Goal: Transaction & Acquisition: Book appointment/travel/reservation

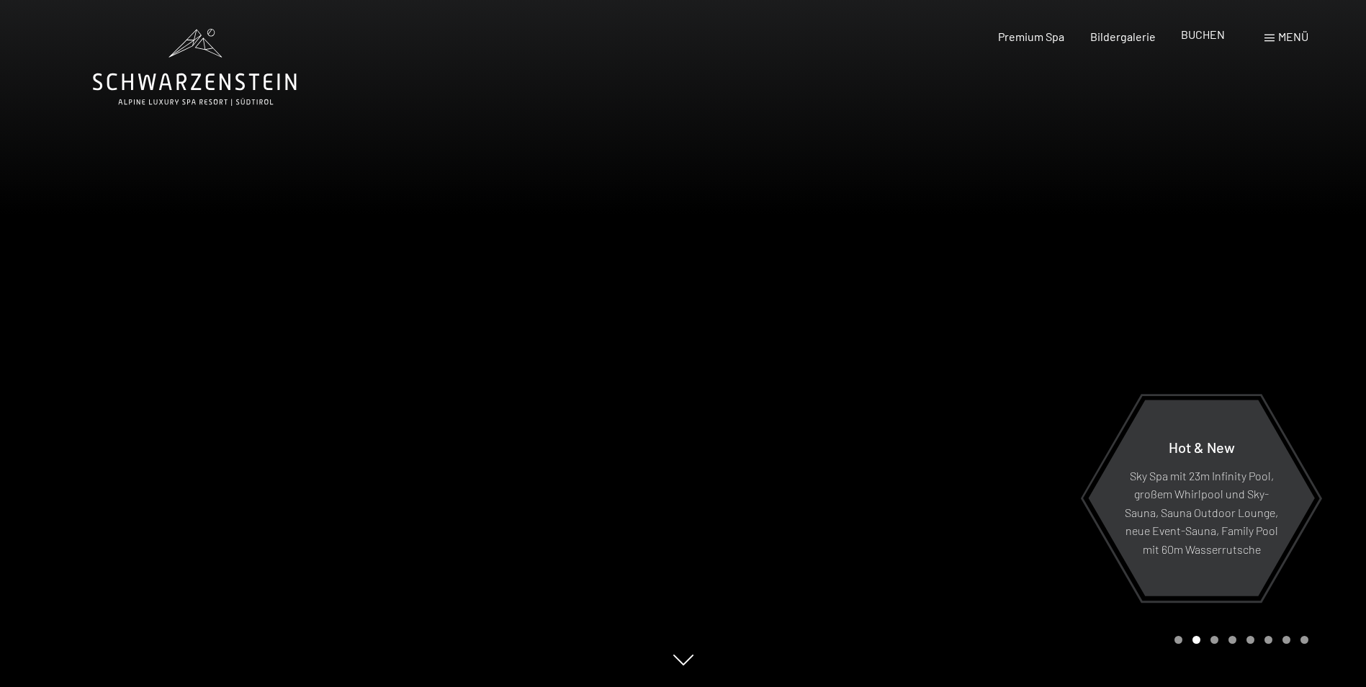
click at [1207, 37] on span "BUCHEN" at bounding box center [1203, 34] width 44 height 14
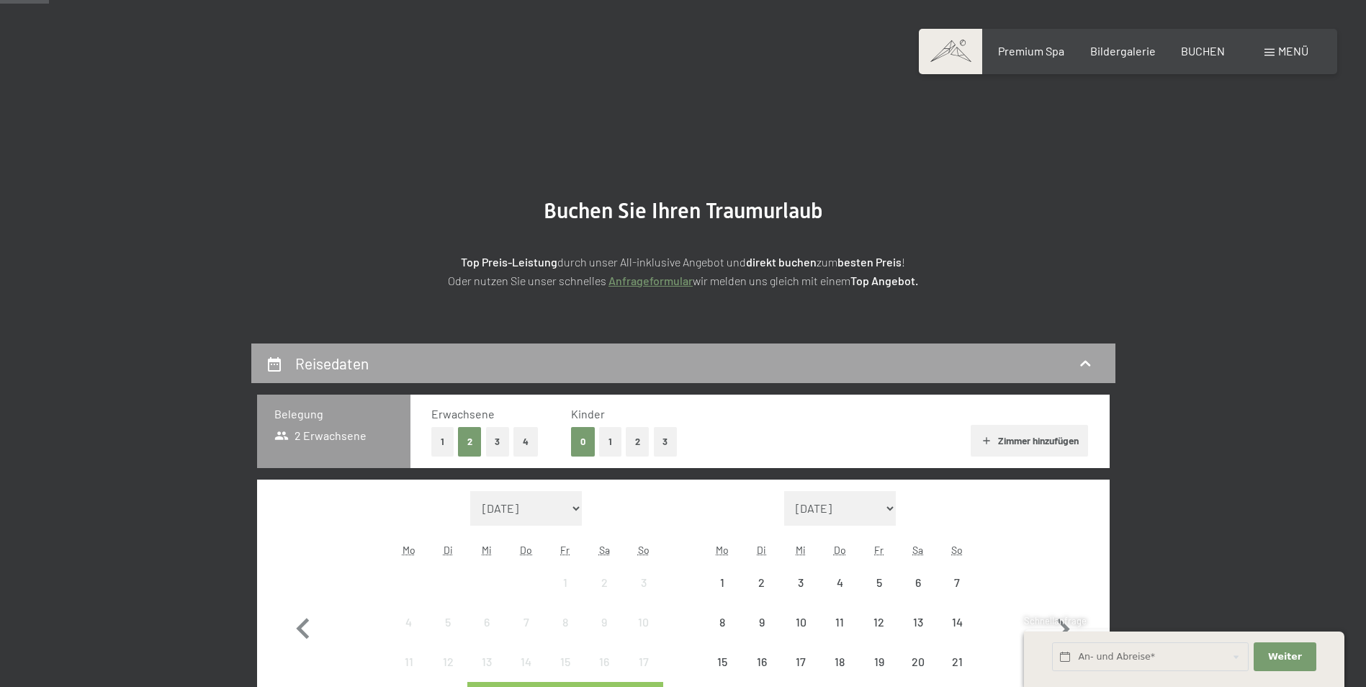
scroll to position [144, 0]
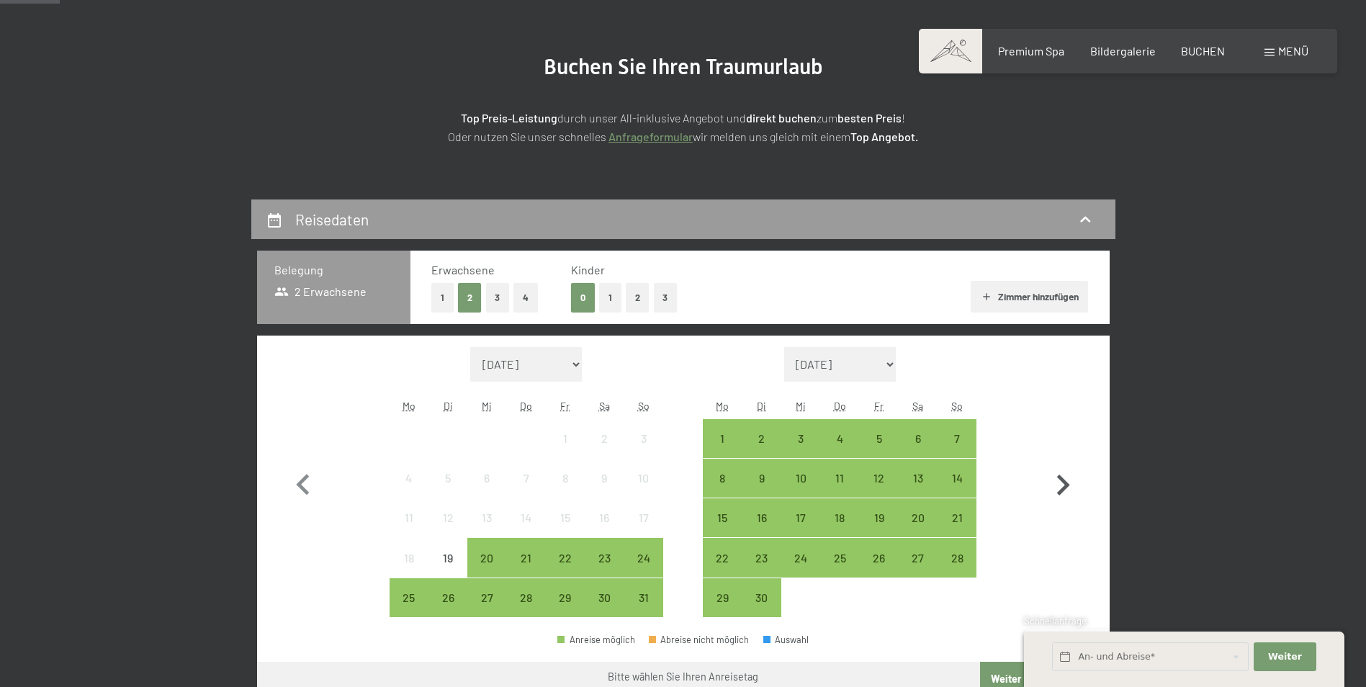
click at [1062, 491] on icon "button" at bounding box center [1063, 485] width 13 height 21
select select "2025-09-01"
select select "2025-10-01"
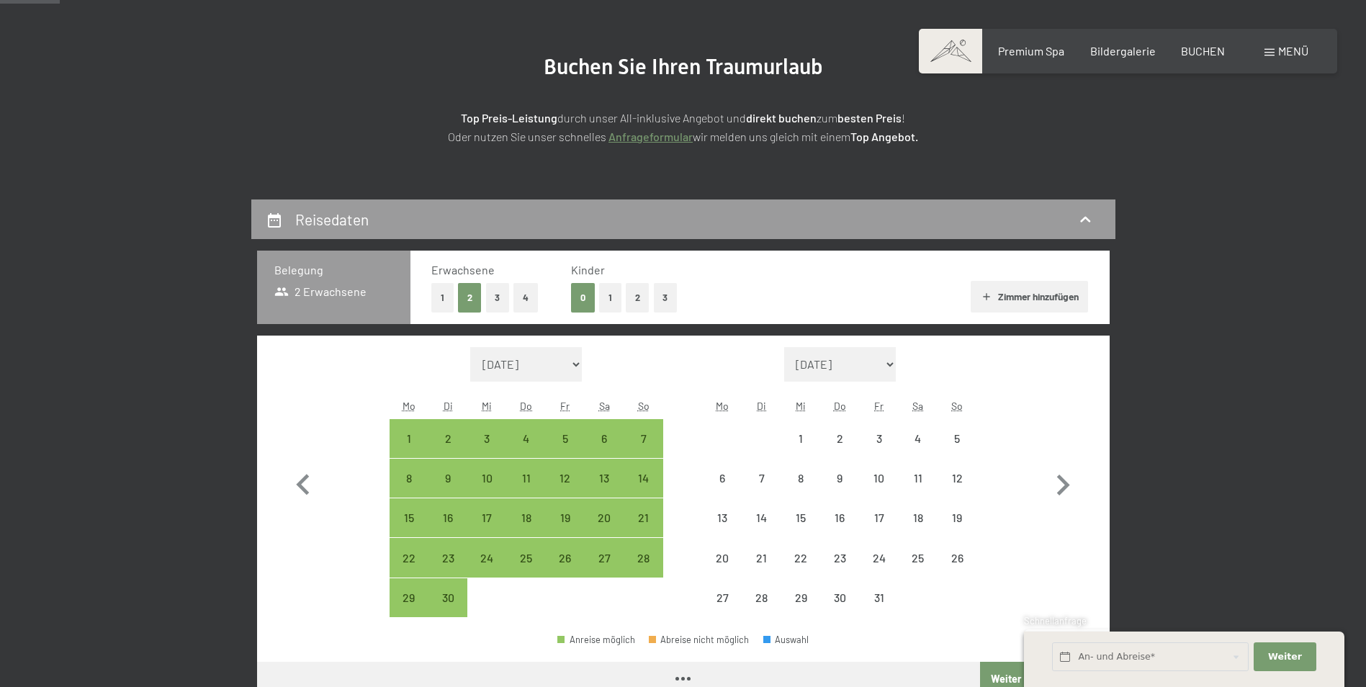
select select "2025-09-01"
select select "2025-10-01"
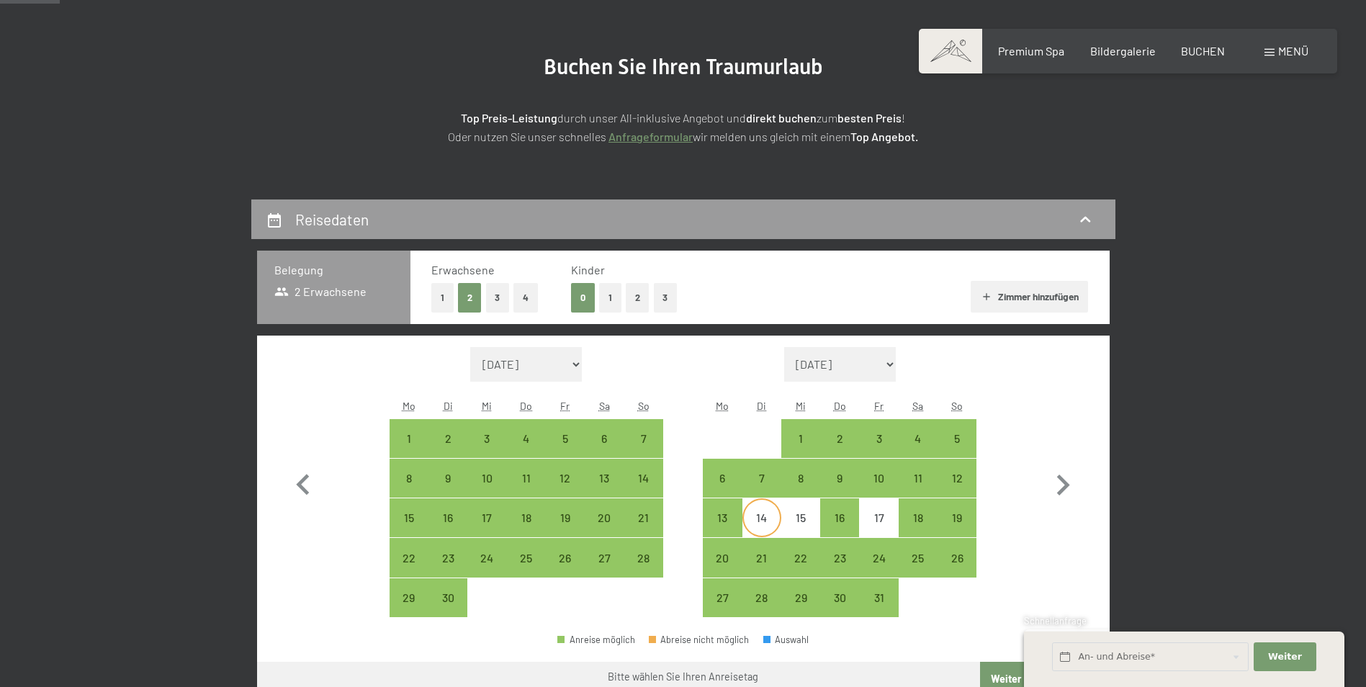
scroll to position [216, 0]
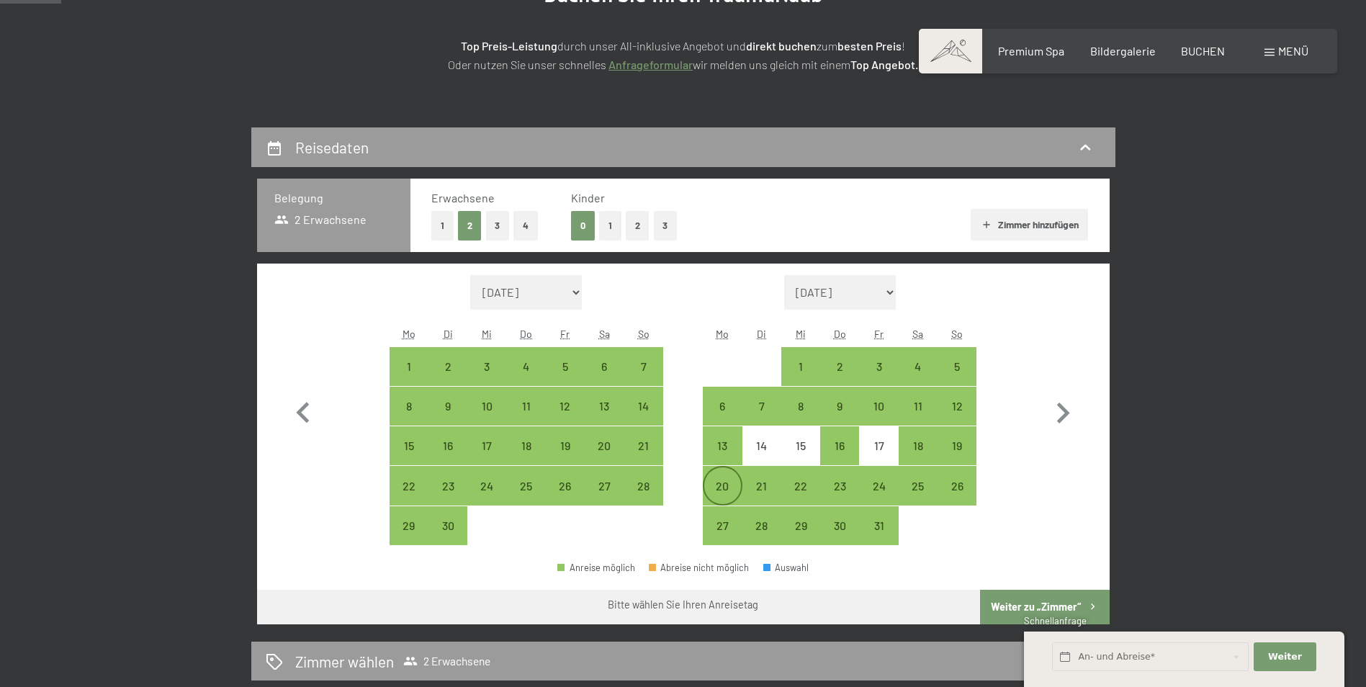
click at [727, 488] on div "20" at bounding box center [722, 498] width 36 height 36
select select "2025-09-01"
select select "2025-10-01"
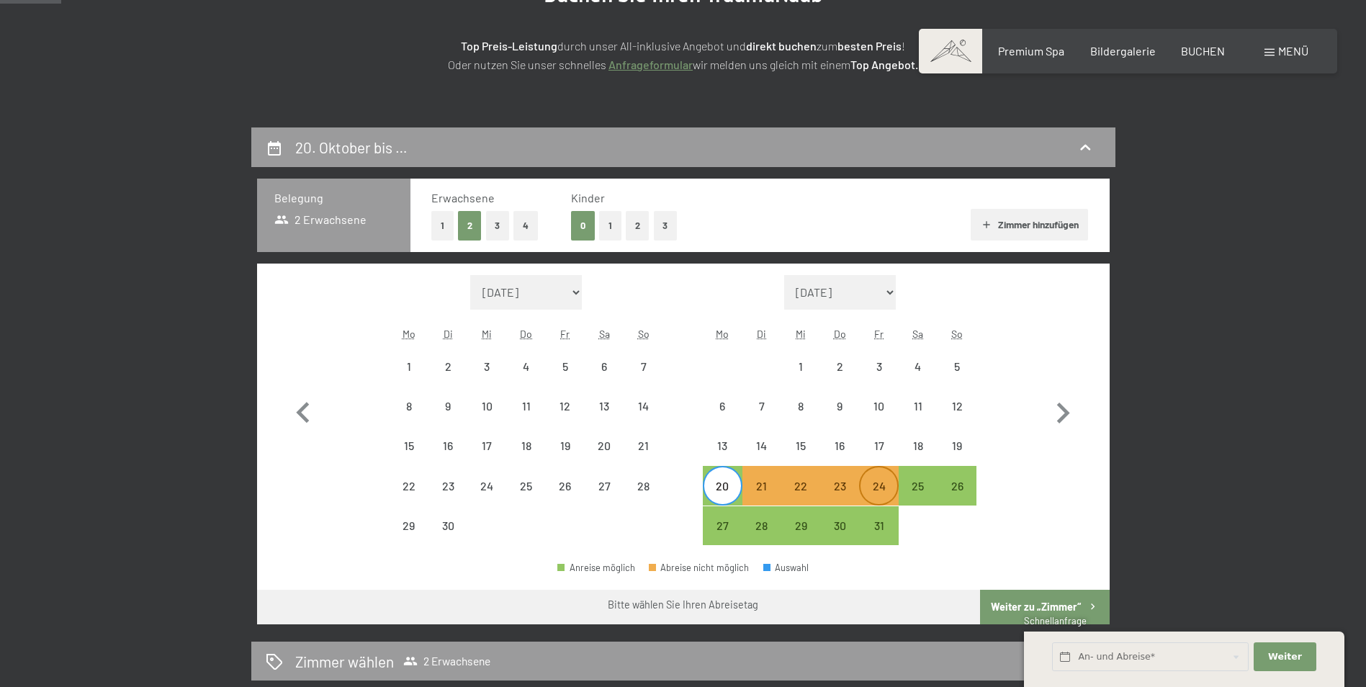
click at [869, 488] on div "24" at bounding box center [879, 498] width 36 height 36
select select "2025-09-01"
select select "2025-10-01"
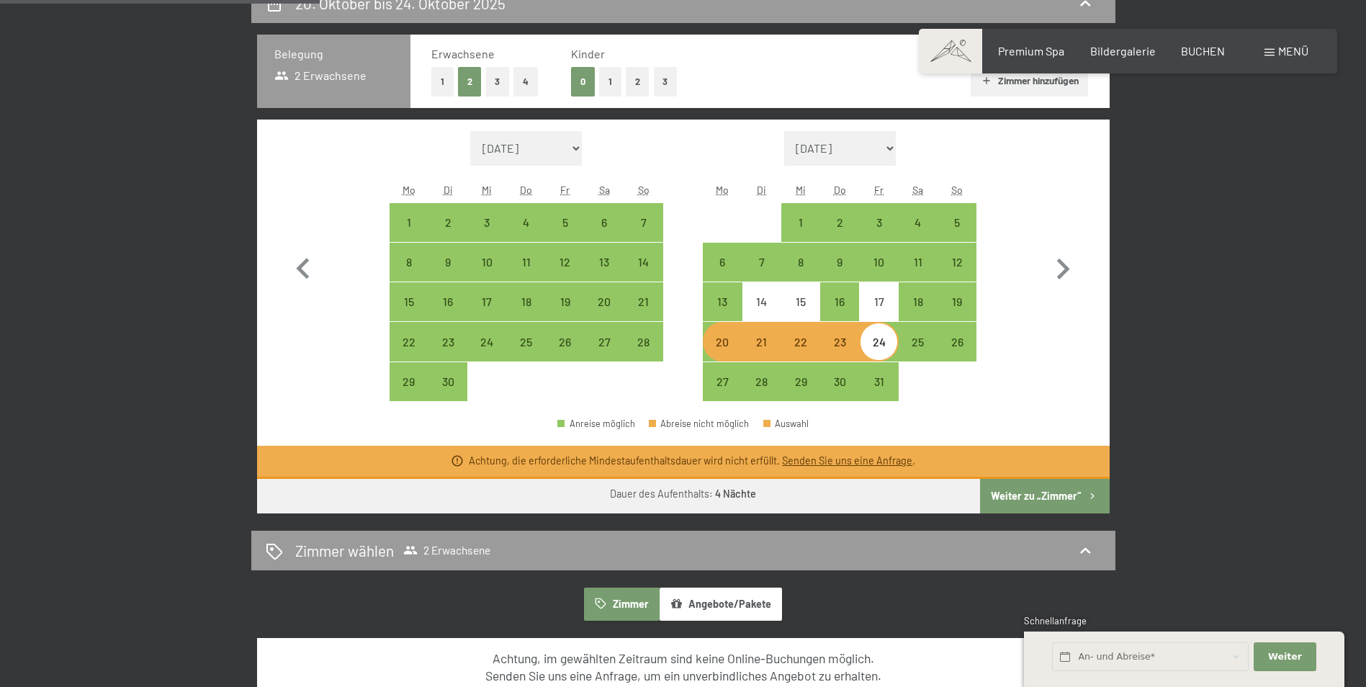
scroll to position [504, 0]
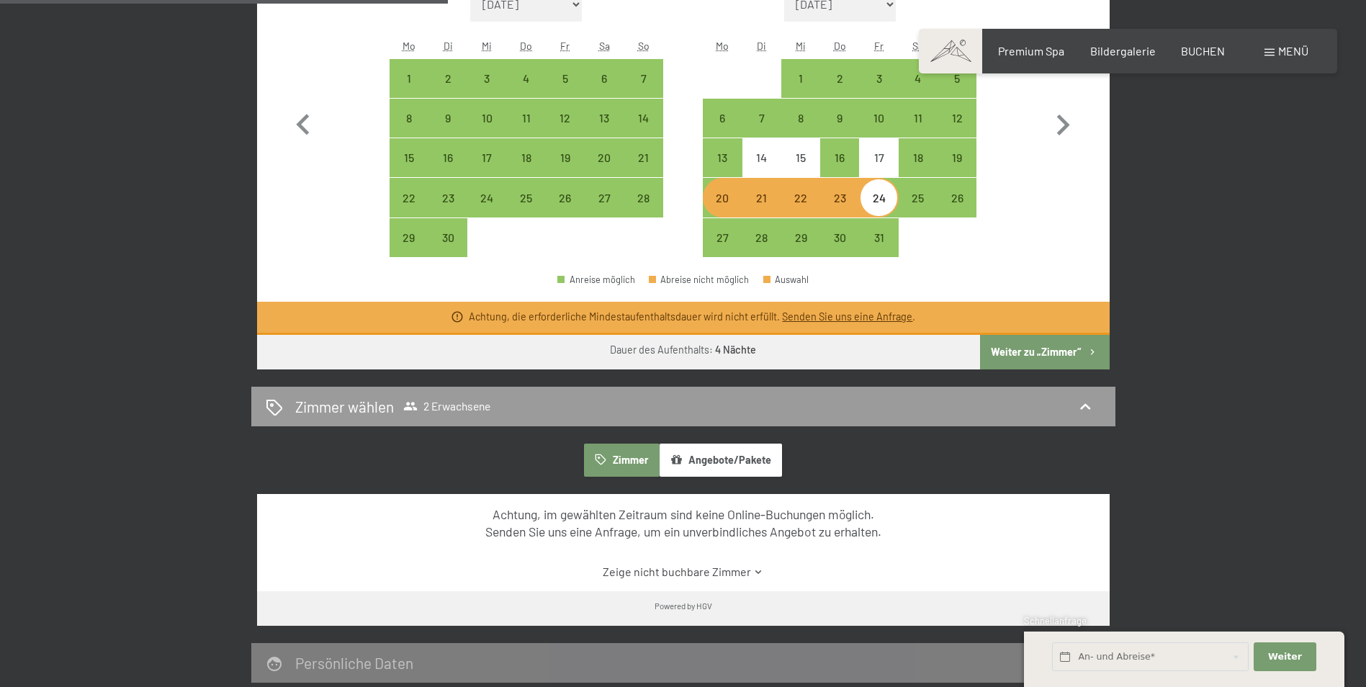
click at [1051, 351] on button "Weiter zu „Zimmer“" at bounding box center [1044, 352] width 129 height 35
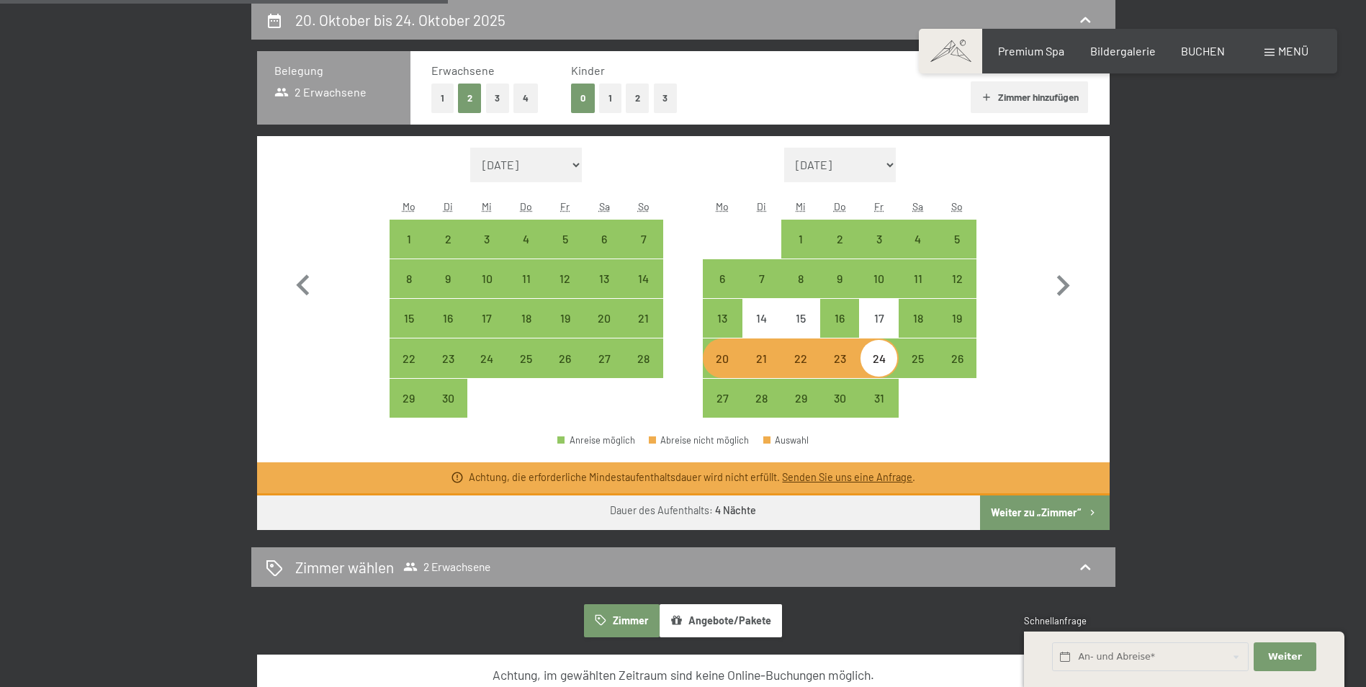
select select "2025-09-01"
select select "2025-10-01"
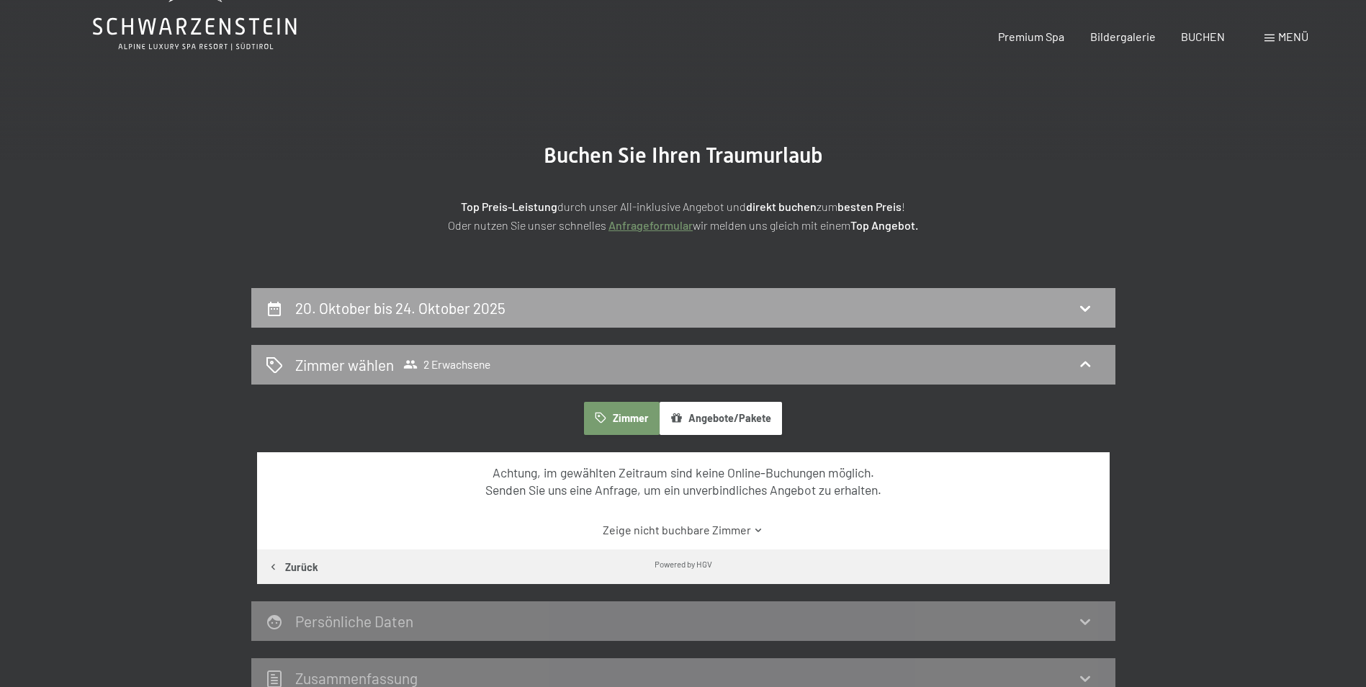
scroll to position [0, 0]
